Goal: Task Accomplishment & Management: Use online tool/utility

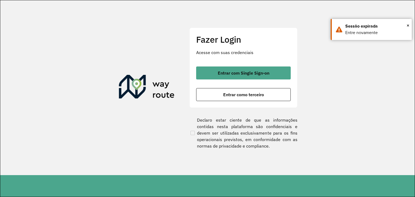
click at [316, 91] on section "Fazer Login Acesse com suas credenciais Entrar com Single Sign-on Entrar como t…" at bounding box center [207, 87] width 414 height 175
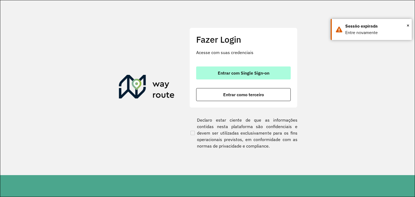
click at [255, 71] on span "Entrar com Single Sign-on" at bounding box center [244, 73] width 52 height 4
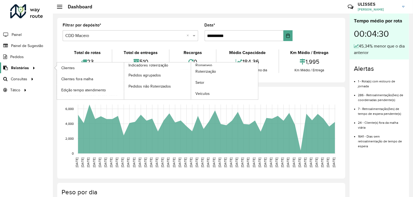
click at [19, 65] on span "Relatórios" at bounding box center [20, 68] width 18 height 6
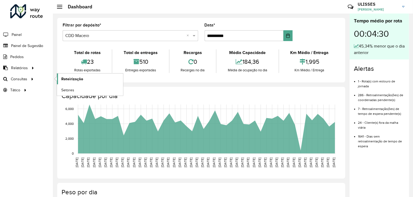
click at [70, 76] on span "Roteirização" at bounding box center [72, 79] width 22 height 6
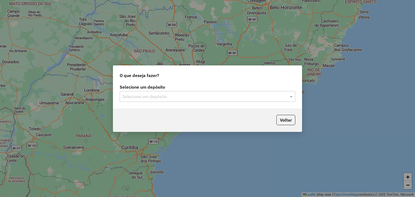
click at [254, 100] on div "Selecione um depósito" at bounding box center [207, 96] width 175 height 11
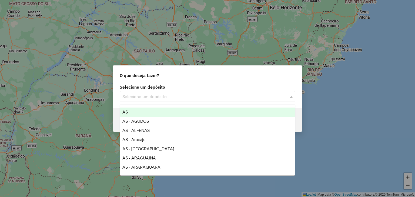
type input "*"
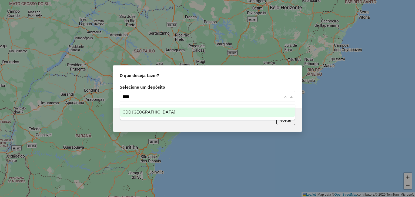
type input "*****"
click at [201, 110] on div "CDD [GEOGRAPHIC_DATA]" at bounding box center [207, 111] width 175 height 9
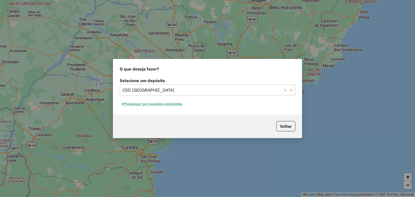
click at [159, 104] on button "Pesquisar por sessões existentes" at bounding box center [152, 104] width 65 height 8
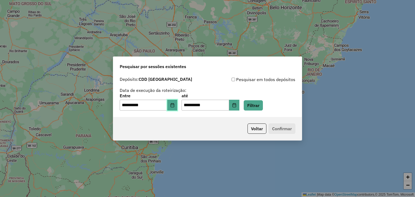
click at [172, 106] on button "Choose Date" at bounding box center [172, 105] width 10 height 11
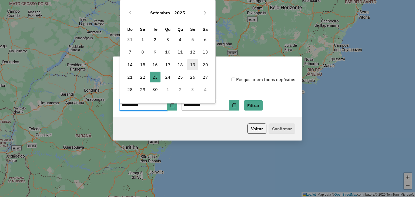
click at [192, 64] on span "19" at bounding box center [192, 64] width 11 height 11
type input "**********"
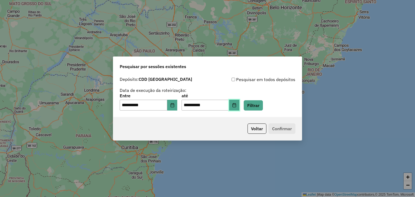
click at [236, 102] on button "Choose Date" at bounding box center [234, 105] width 10 height 11
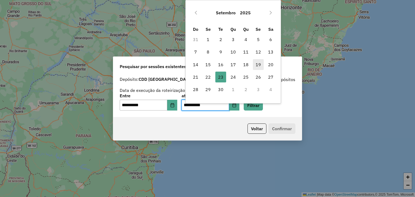
click at [259, 65] on span "19" at bounding box center [258, 64] width 11 height 11
type input "**********"
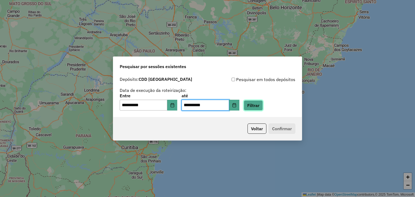
click at [262, 105] on button "Filtrar" at bounding box center [252, 105] width 19 height 10
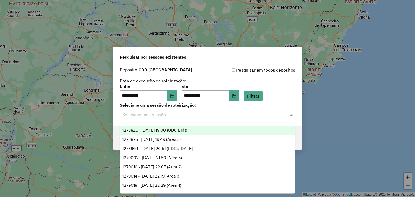
click at [259, 114] on input "text" at bounding box center [201, 114] width 159 height 6
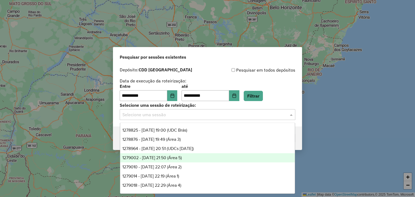
click at [212, 158] on div "1279002 - [DATE] 21:50 (Área 5)" at bounding box center [207, 157] width 175 height 9
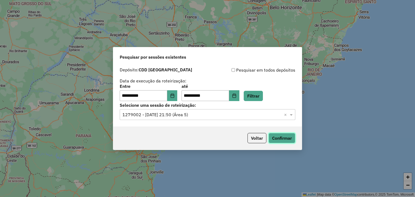
click at [285, 137] on button "Confirmar" at bounding box center [281, 138] width 27 height 10
click at [285, 140] on button "Confirmar" at bounding box center [281, 138] width 27 height 10
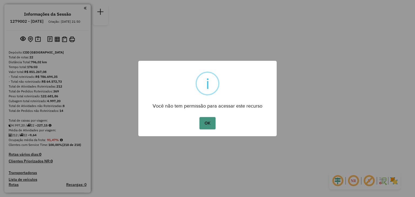
click at [209, 125] on button "OK" at bounding box center [207, 123] width 16 height 12
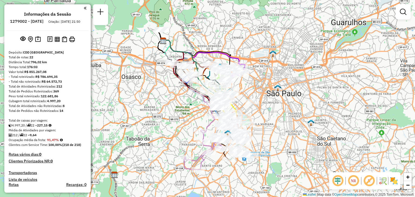
drag, startPoint x: 240, startPoint y: 81, endPoint x: 201, endPoint y: 104, distance: 45.5
click at [201, 104] on div "Janela de atendimento Grade de atendimento Capacidade Transportadoras Veículos …" at bounding box center [207, 98] width 415 height 197
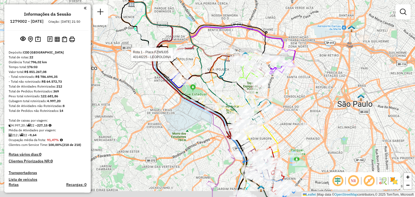
drag, startPoint x: 267, startPoint y: 94, endPoint x: 212, endPoint y: 76, distance: 57.1
click at [212, 76] on icon at bounding box center [201, 67] width 55 height 36
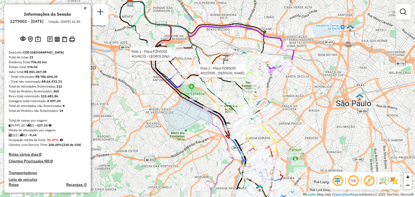
click at [150, 91] on div "Rota 1 - Placa FZW9J05 40148225 - LEOPOLDINA Rota 1 - Placa FZW9J05 40122330 - …" at bounding box center [207, 98] width 415 height 197
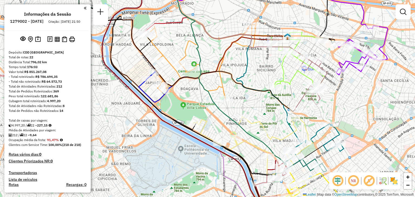
drag, startPoint x: 192, startPoint y: 88, endPoint x: 185, endPoint y: 103, distance: 16.9
click at [185, 103] on div "Janela de atendimento Grade de atendimento Capacidade Transportadoras Veículos …" at bounding box center [207, 98] width 415 height 197
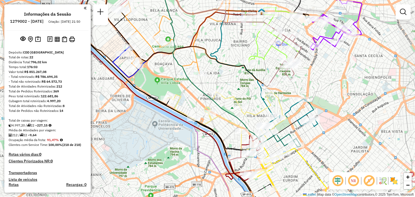
drag, startPoint x: 219, startPoint y: 116, endPoint x: 193, endPoint y: 91, distance: 36.3
click at [193, 91] on div "Janela de atendimento Grade de atendimento Capacidade Transportadoras Veículos …" at bounding box center [207, 98] width 415 height 197
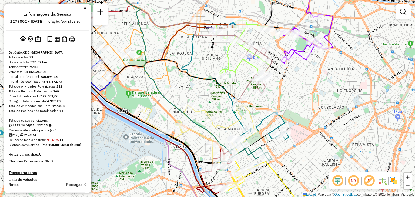
drag, startPoint x: 204, startPoint y: 61, endPoint x: 175, endPoint y: 74, distance: 31.8
click at [175, 74] on div "Janela de atendimento Grade de atendimento Capacidade Transportadoras Veículos …" at bounding box center [207, 98] width 415 height 197
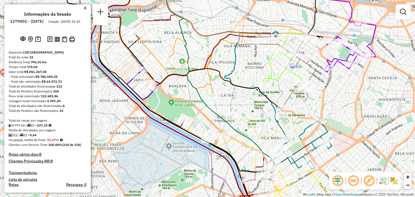
drag, startPoint x: 210, startPoint y: 65, endPoint x: 253, endPoint y: 74, distance: 43.8
click at [253, 74] on div "Janela de atendimento Grade de atendimento Capacidade Transportadoras Veículos …" at bounding box center [207, 98] width 415 height 197
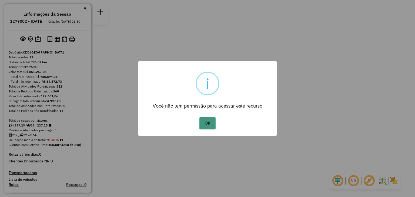
click at [206, 123] on button "OK" at bounding box center [207, 123] width 16 height 12
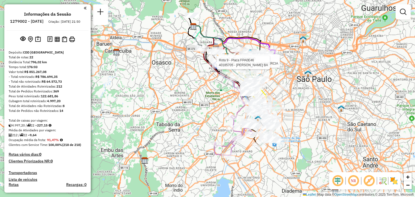
drag, startPoint x: 161, startPoint y: 67, endPoint x: 289, endPoint y: 19, distance: 136.8
click at [289, 19] on div "Rota 9 - Placa FPA0E46 40185706 - QUIOSQUE 10 COMERCIA Rota 9 - Placa FPA0E46 4…" at bounding box center [207, 98] width 415 height 197
click at [288, 31] on div "Rota 9 - Placa FPA0E46 40185706 - QUIOSQUE 10 COMERCIA Rota 9 - Placa FPA0E46 4…" at bounding box center [207, 98] width 415 height 197
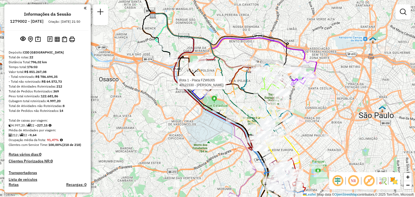
select select "**********"
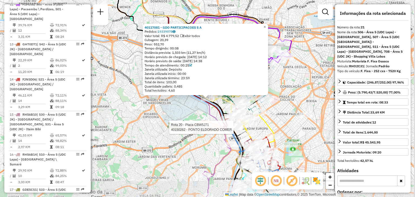
scroll to position [905, 0]
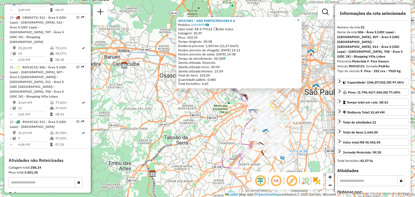
click at [299, 20] on span "×" at bounding box center [298, 20] width 2 height 5
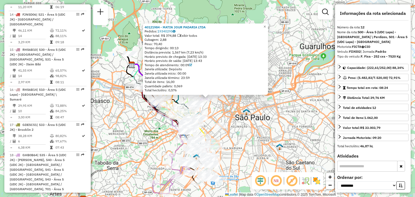
scroll to position [571, 0]
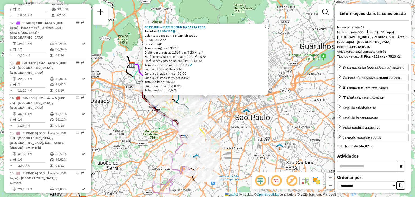
click at [266, 24] on span "×" at bounding box center [264, 26] width 2 height 5
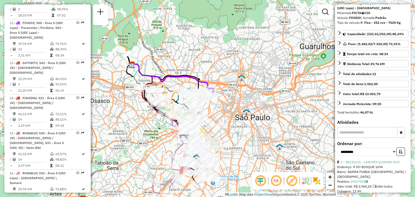
scroll to position [0, 0]
